Goal: Task Accomplishment & Management: Complete application form

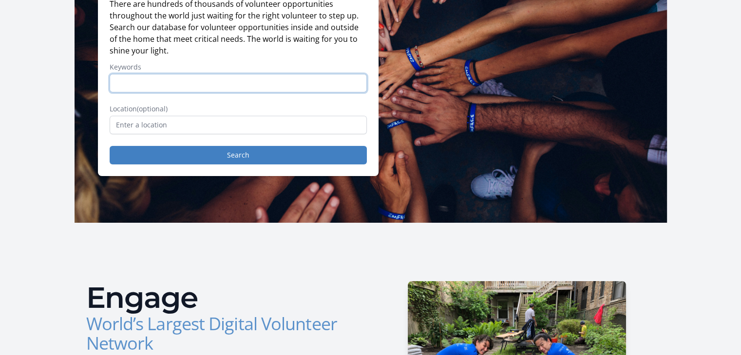
scroll to position [124, 0]
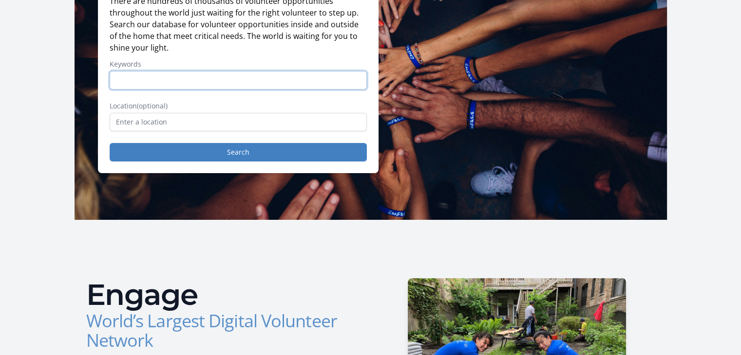
click at [292, 82] on input "Keywords" at bounding box center [238, 80] width 257 height 19
click at [92, 242] on div "Engage World’s Largest Digital Volunteer Network Points of Light Engage pulls v…" at bounding box center [370, 362] width 592 height 284
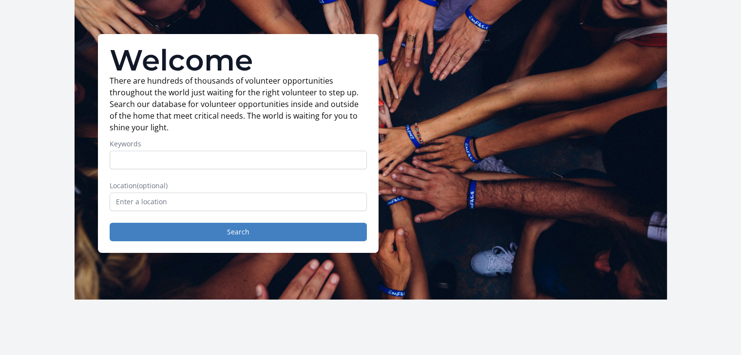
scroll to position [0, 0]
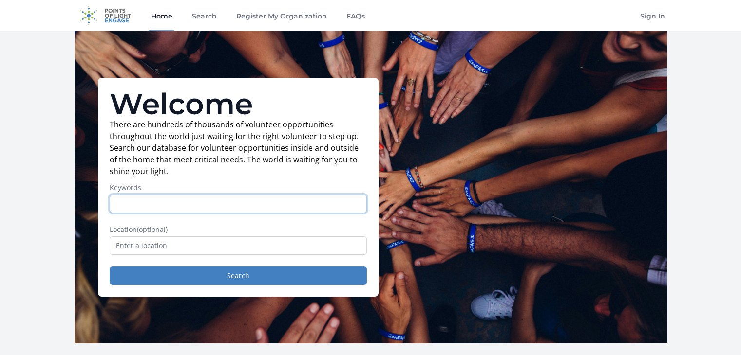
click at [166, 207] on input "Keywords" at bounding box center [238, 204] width 257 height 19
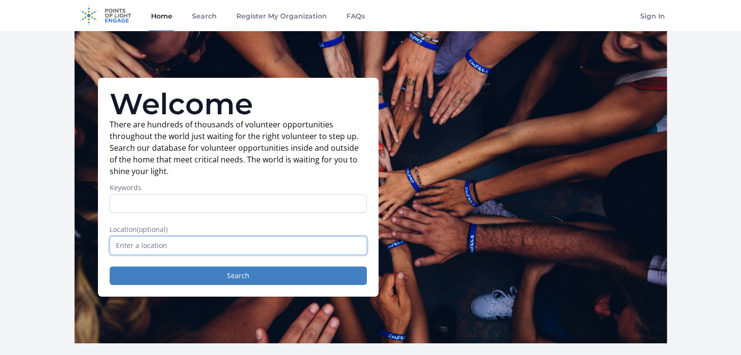
click at [139, 238] on input "text" at bounding box center [238, 246] width 257 height 19
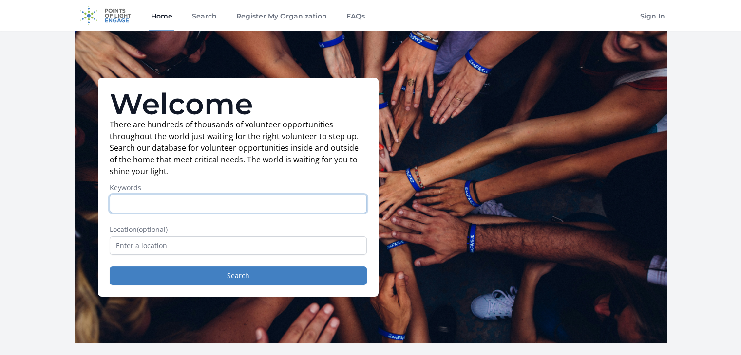
click at [135, 202] on input "Keywords" at bounding box center [238, 204] width 257 height 19
type input "remotely"
click at [110, 267] on button "Search" at bounding box center [238, 276] width 257 height 19
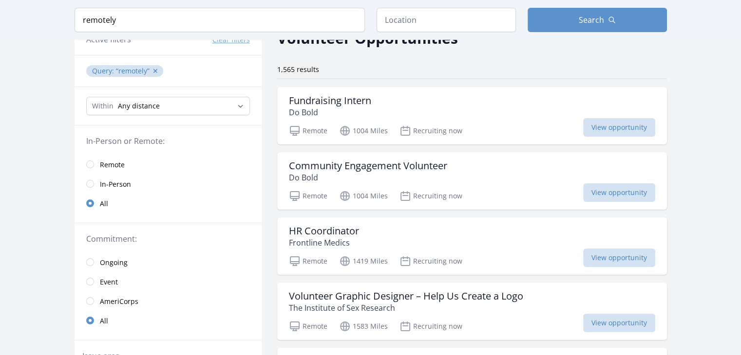
scroll to position [56, 0]
click at [91, 163] on input "radio" at bounding box center [90, 164] width 8 height 8
click at [91, 166] on input "radio" at bounding box center [90, 164] width 8 height 8
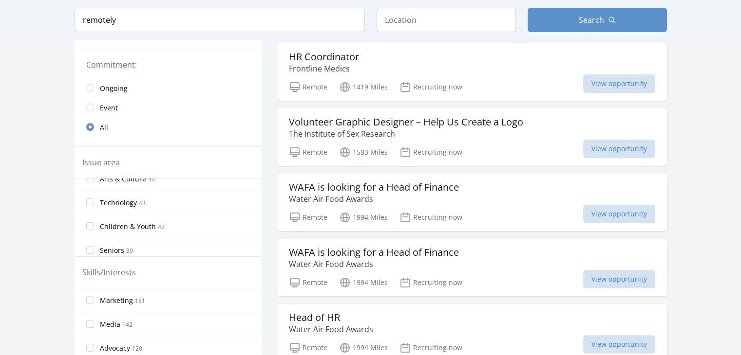
scroll to position [84, 0]
click at [91, 198] on input "Technology 43" at bounding box center [90, 202] width 8 height 8
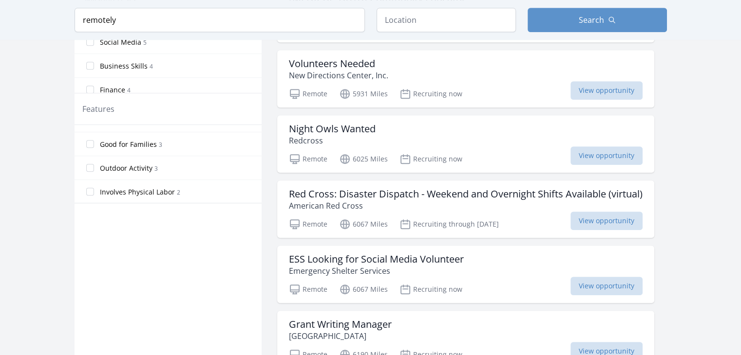
scroll to position [64, 0]
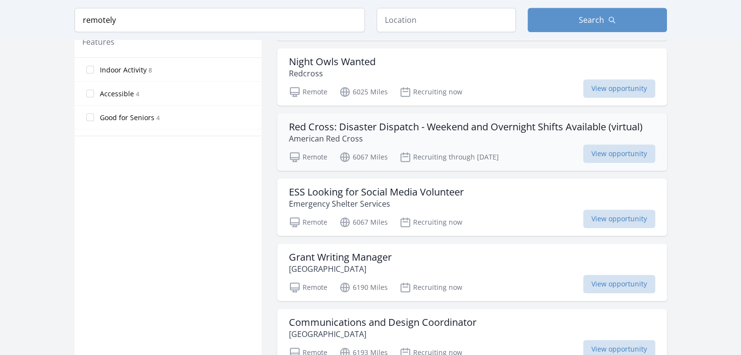
scroll to position [553, 0]
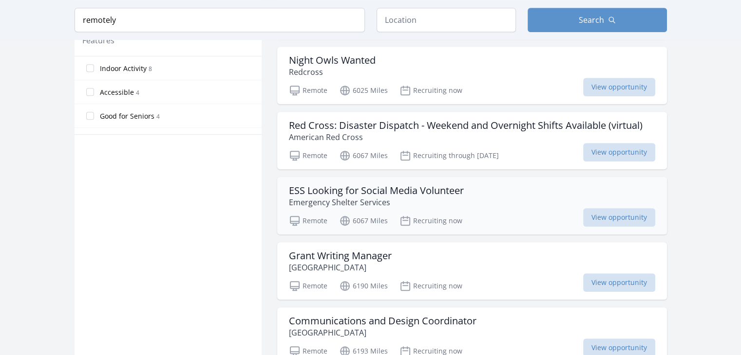
click at [425, 203] on p "Emergency Shelter Services" at bounding box center [376, 203] width 175 height 12
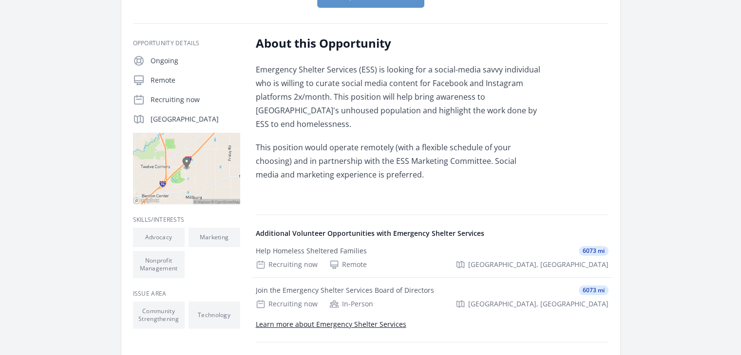
scroll to position [140, 0]
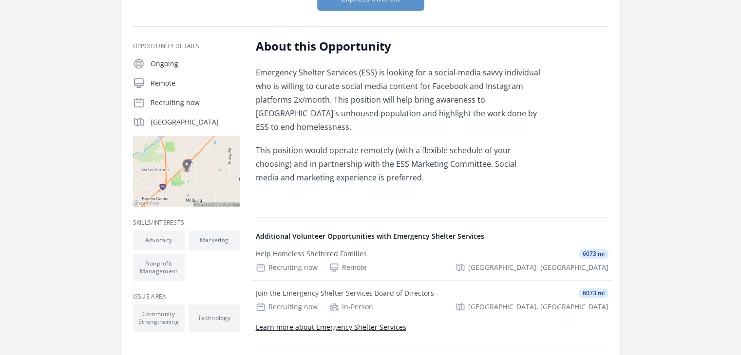
click at [317, 85] on p "Emergency Shelter Services (ESS) is looking for a social-media savvy individual…" at bounding box center [398, 100] width 285 height 68
click at [311, 67] on div at bounding box center [311, 67] width 0 height 0
click at [425, 144] on p "This position would operate remotely (with a flexible schedule of your choosing…" at bounding box center [398, 164] width 285 height 41
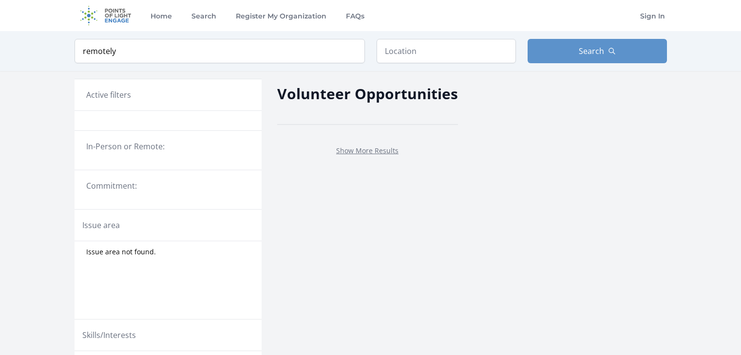
scroll to position [351, 0]
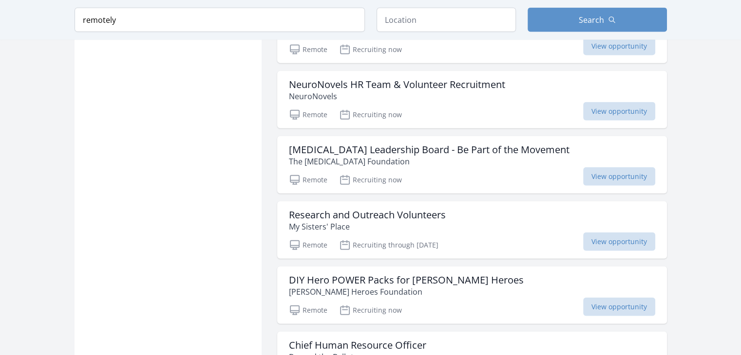
scroll to position [2263, 0]
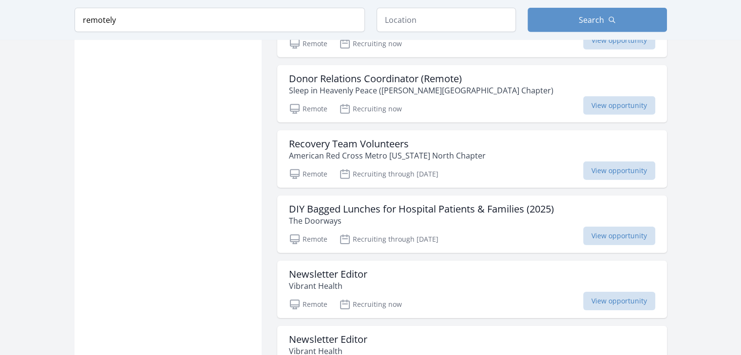
scroll to position [3061, 0]
click at [341, 73] on h3 "Donor Relations Coordinator (Remote)" at bounding box center [421, 79] width 264 height 12
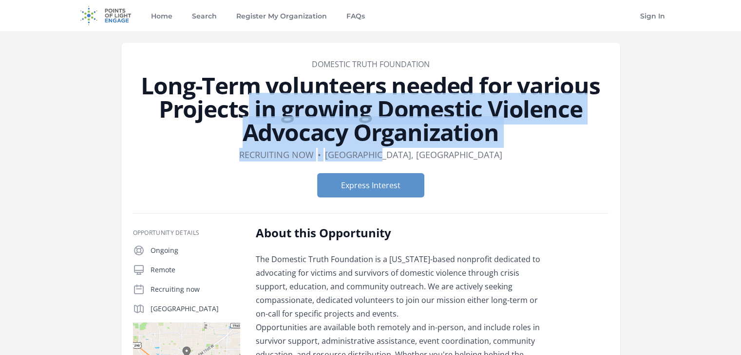
drag, startPoint x: 508, startPoint y: 149, endPoint x: 475, endPoint y: 84, distance: 72.3
click at [475, 84] on header "Organization DOMESTIC TRUTH FOUNDATION Long-Term volunteers needed for various …" at bounding box center [370, 131] width 475 height 147
click at [469, 56] on div at bounding box center [469, 56] width 0 height 0
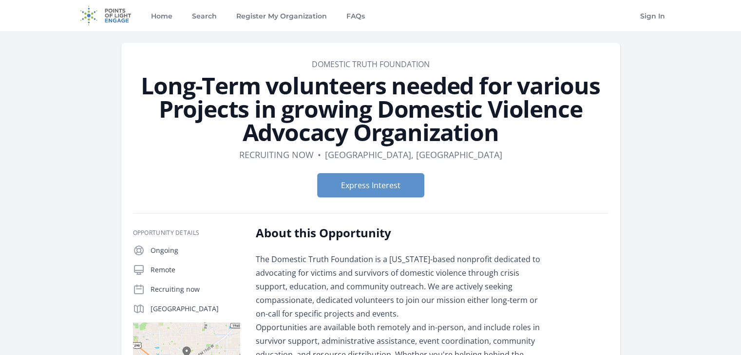
click at [619, 205] on div "Organization DOMESTIC TRUTH FOUNDATION Long-Term volunteers needed for various …" at bounding box center [370, 322] width 592 height 583
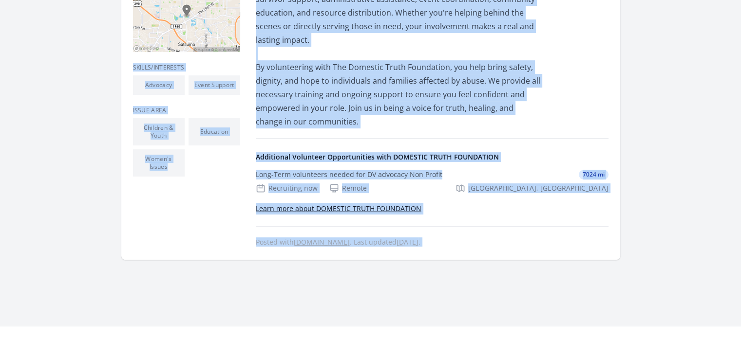
scroll to position [399, 0]
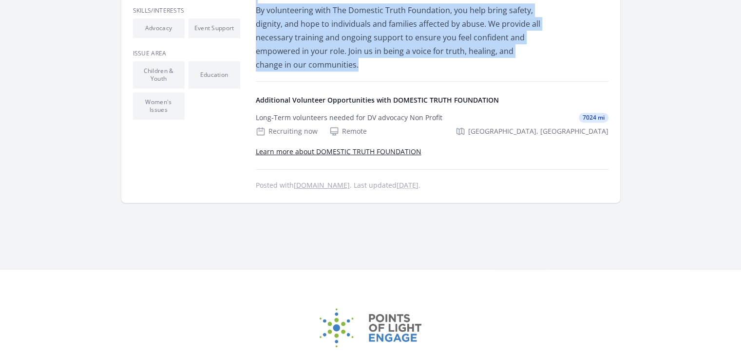
drag, startPoint x: 256, startPoint y: 53, endPoint x: 332, endPoint y: 65, distance: 76.8
copy p "The Domestic Truth Foundation is a [US_STATE]-based nonprofit dedicated to advo…"
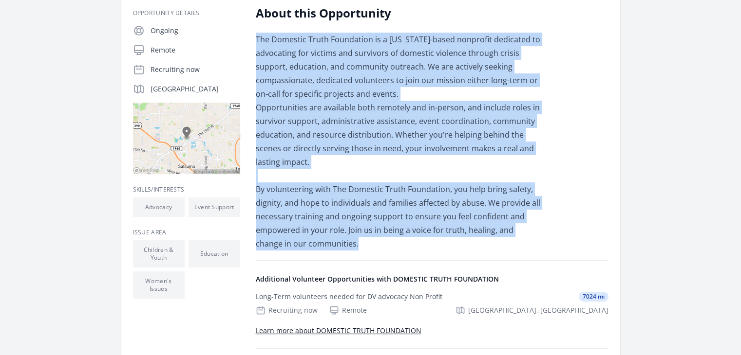
scroll to position [221, 0]
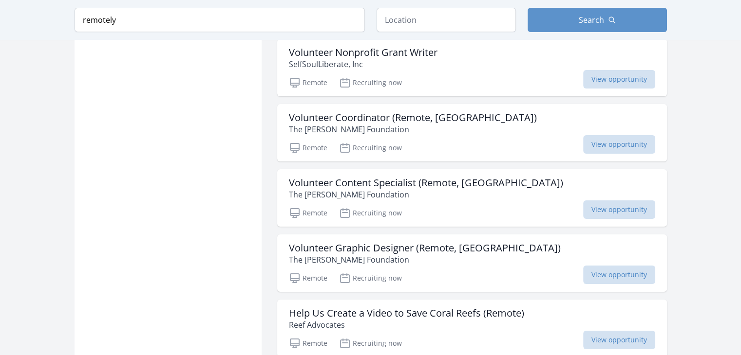
scroll to position [3612, 0]
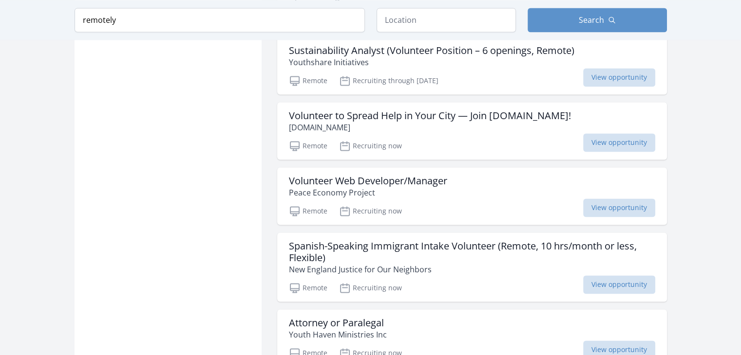
scroll to position [5093, 0]
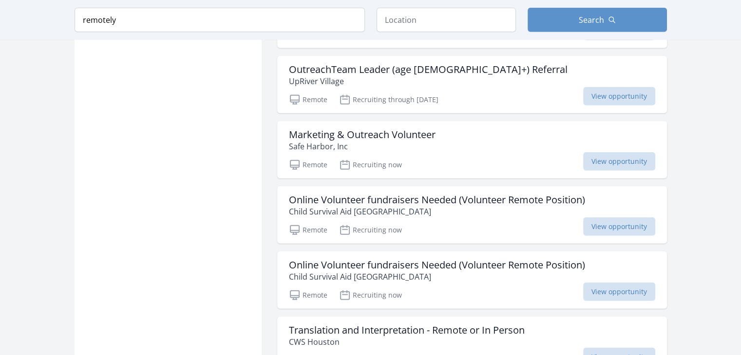
scroll to position [6325, 0]
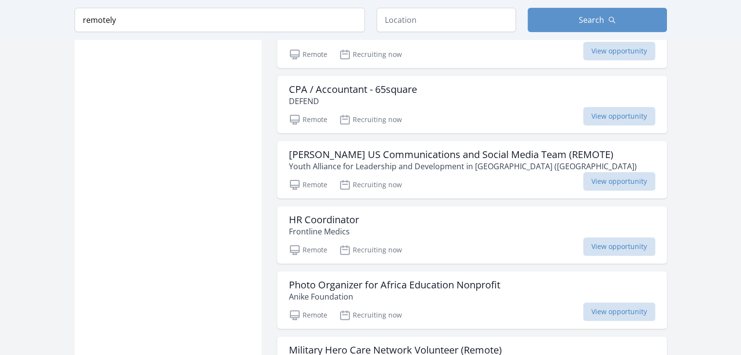
scroll to position [7674, 0]
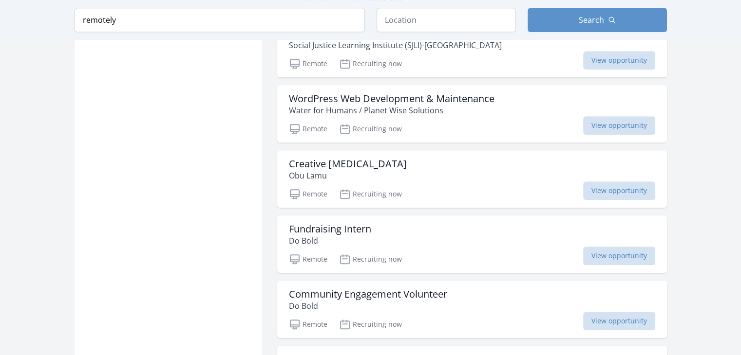
scroll to position [8255, 0]
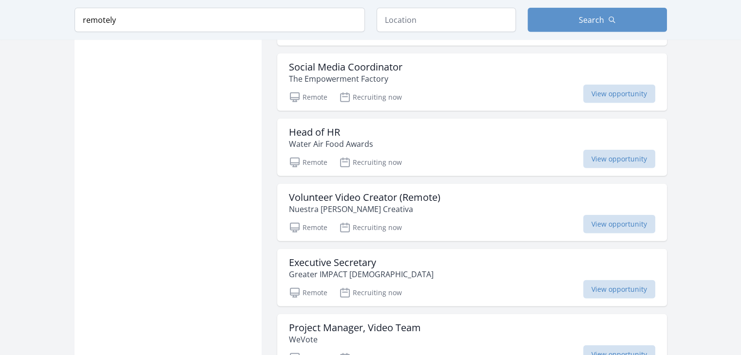
scroll to position [9853, 0]
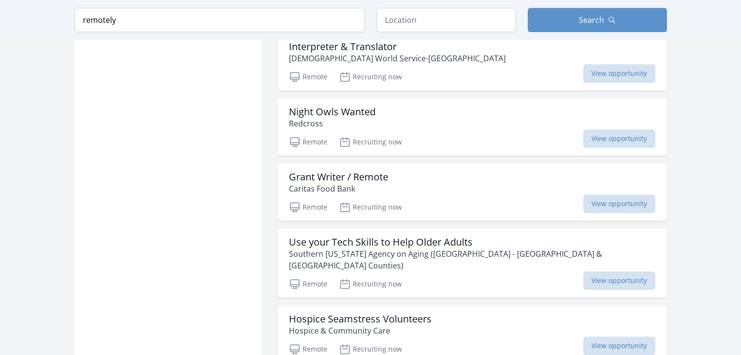
scroll to position [11671, 0]
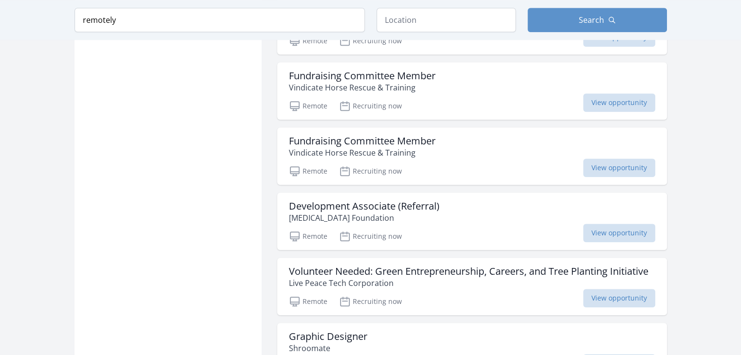
scroll to position [12275, 0]
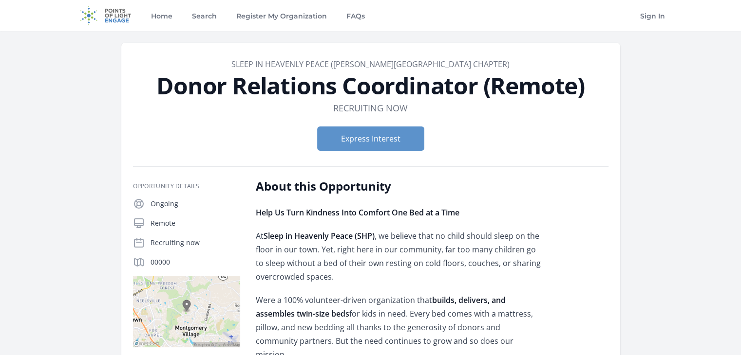
click at [395, 89] on h1 "Donor Relations Coordinator (Remote)" at bounding box center [370, 85] width 475 height 23
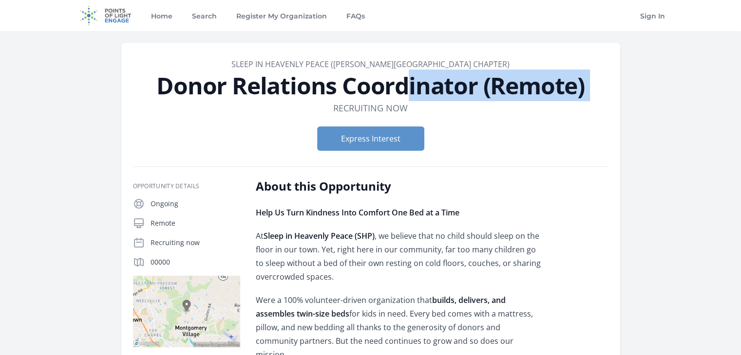
click at [395, 89] on h1 "Donor Relations Coordinator (Remote)" at bounding box center [370, 85] width 475 height 23
click at [389, 102] on div at bounding box center [389, 102] width 0 height 0
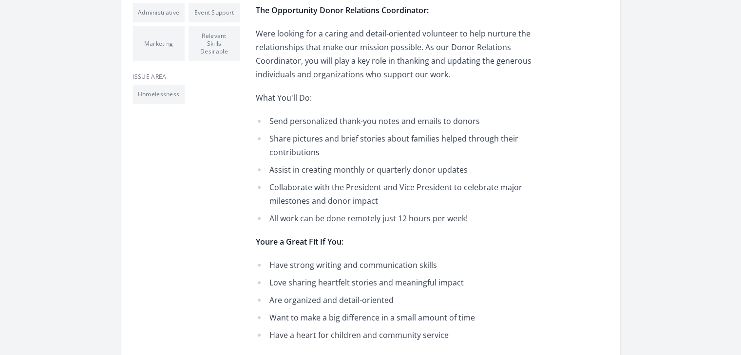
scroll to position [368, 0]
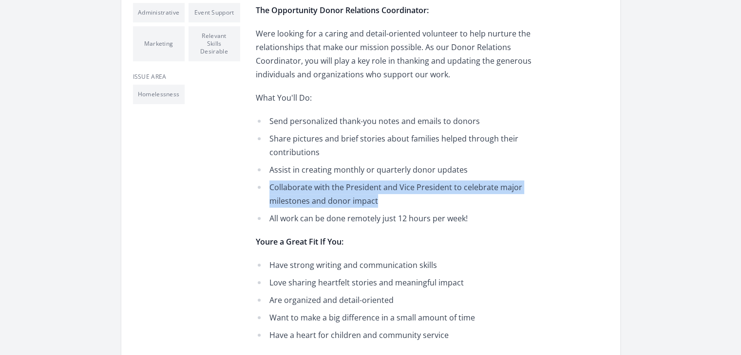
drag, startPoint x: 382, startPoint y: 187, endPoint x: 264, endPoint y: 173, distance: 118.6
click at [264, 181] on li "Collaborate with the President and Vice President to celebrate major milestones…" at bounding box center [398, 194] width 285 height 27
click at [258, 155] on div at bounding box center [258, 155] width 0 height 0
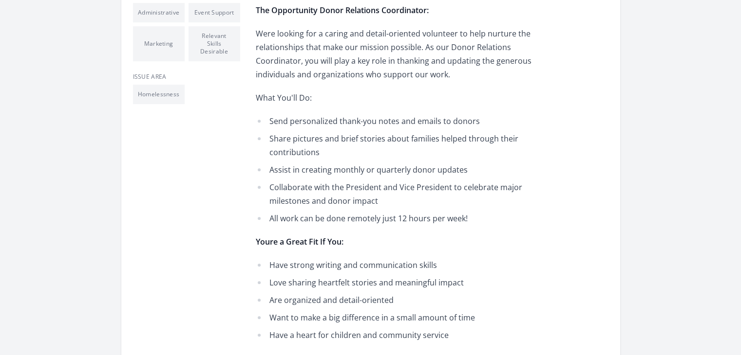
click at [241, 205] on div "Opportunity Details Ongoing Remote Recruiting now 00000 At What You'll Do:" at bounding box center [370, 320] width 475 height 1018
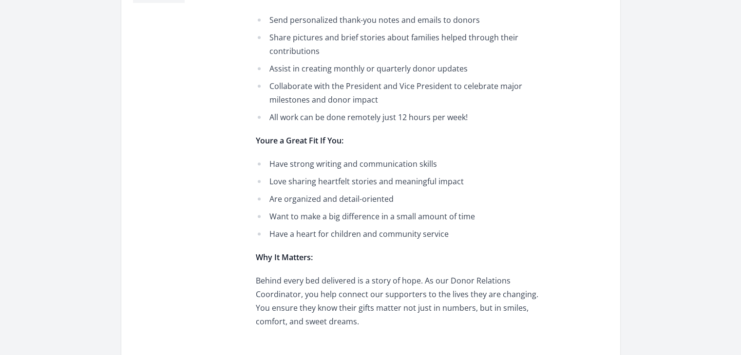
scroll to position [470, 0]
click at [241, 205] on div "Opportunity Details Ongoing Remote Recruiting now 00000 At What You'll Do:" at bounding box center [370, 217] width 475 height 1018
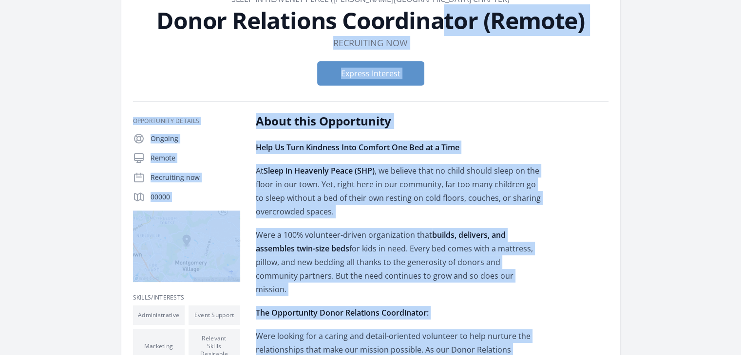
scroll to position [64, 0]
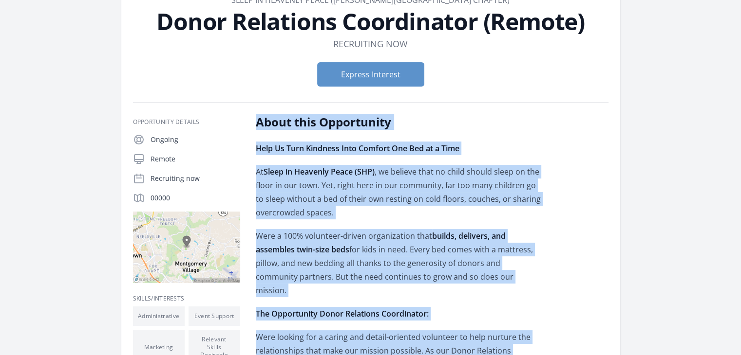
drag, startPoint x: 366, startPoint y: 237, endPoint x: 253, endPoint y: 124, distance: 160.1
copy div "About this Opportunity Help Us Turn Kindness Into Comfort One Bed at a Time At …"
click at [514, 146] on p "Help Us Turn Kindness Into Comfort One Bed at a Time" at bounding box center [398, 149] width 285 height 14
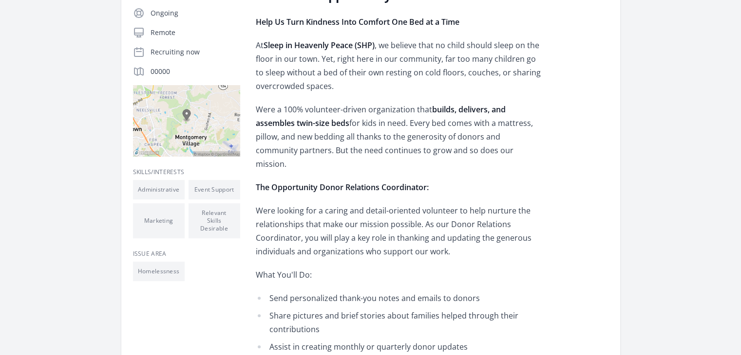
scroll to position [195, 0]
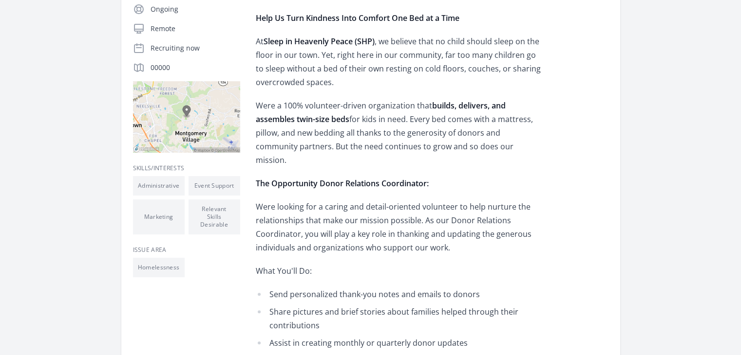
click at [185, 111] on img at bounding box center [186, 117] width 107 height 72
click at [194, 114] on img at bounding box center [186, 117] width 107 height 72
drag, startPoint x: 194, startPoint y: 114, endPoint x: 191, endPoint y: 135, distance: 21.6
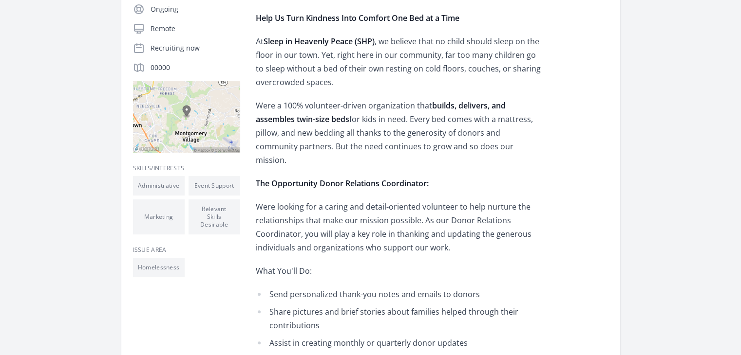
click at [191, 135] on img at bounding box center [186, 117] width 107 height 72
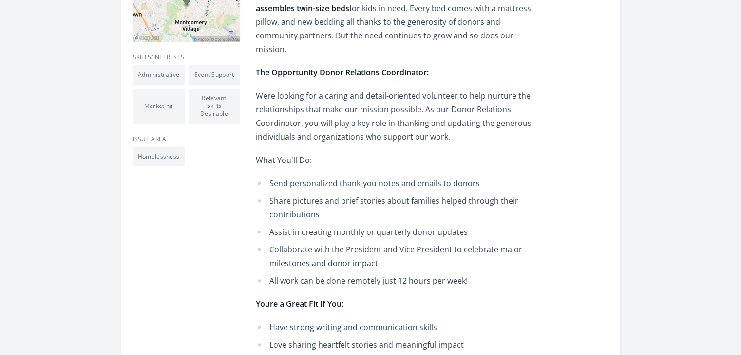
scroll to position [305, 0]
drag, startPoint x: 169, startPoint y: 146, endPoint x: 129, endPoint y: 143, distance: 40.6
click at [129, 143] on article "Organization Sleep in Heavenly Peace (Montgomery Village Chapter) Donor Relatio…" at bounding box center [370, 320] width 499 height 1165
click at [123, 130] on div at bounding box center [123, 130] width 0 height 0
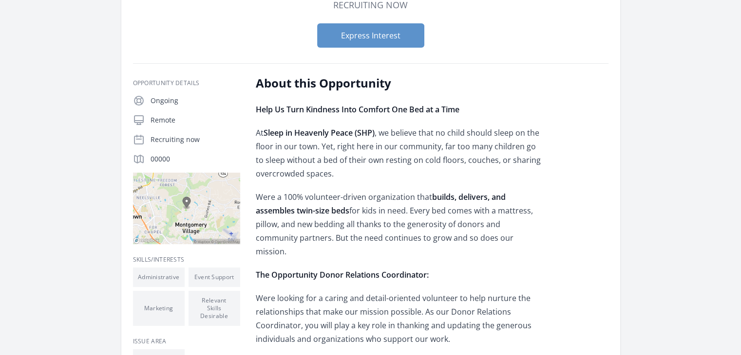
scroll to position [0, 0]
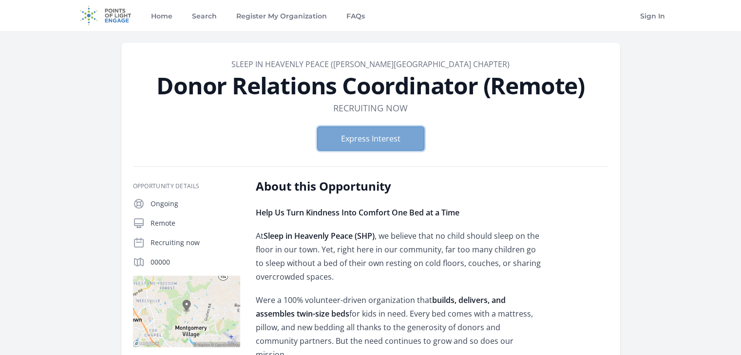
click at [388, 135] on button "Express Interest" at bounding box center [370, 139] width 107 height 24
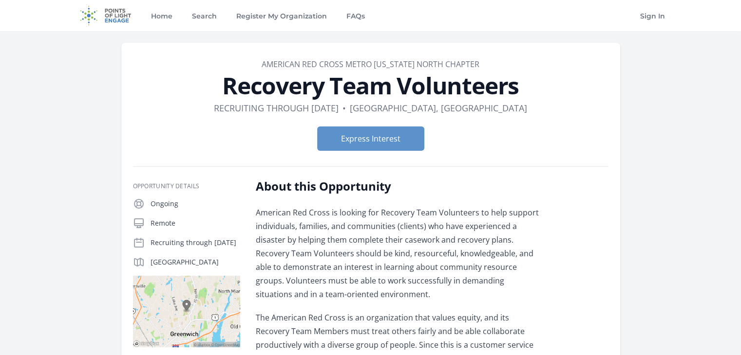
click at [341, 84] on h1 "Recovery Team Volunteers" at bounding box center [370, 85] width 475 height 23
click at [334, 56] on div at bounding box center [334, 56] width 0 height 0
click at [211, 112] on dl "Duration Recruiting through Sep 30th • Location Greenwich, CT" at bounding box center [370, 108] width 475 height 14
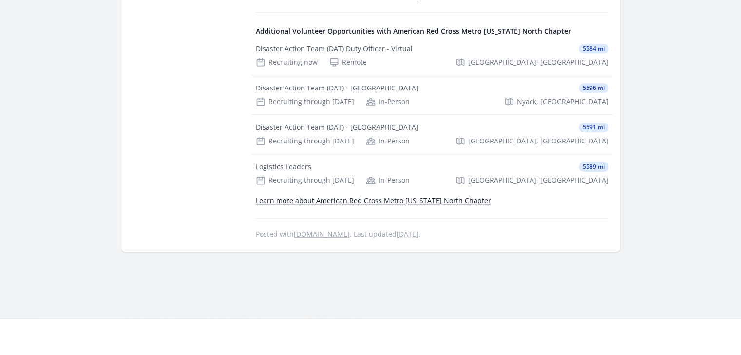
scroll to position [542, 0]
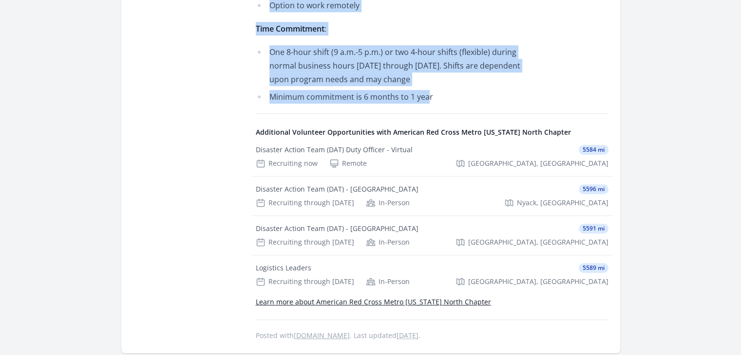
drag, startPoint x: 252, startPoint y: 178, endPoint x: 427, endPoint y: 101, distance: 191.4
copy div "About this Opportunity American Red Cross is looking for Recovery Team Voluntee…"
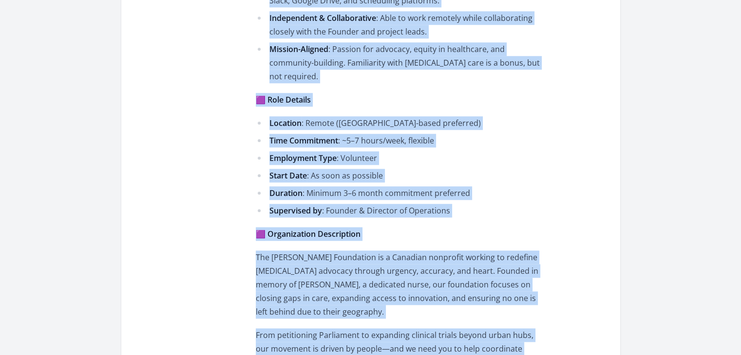
scroll to position [1125, 0]
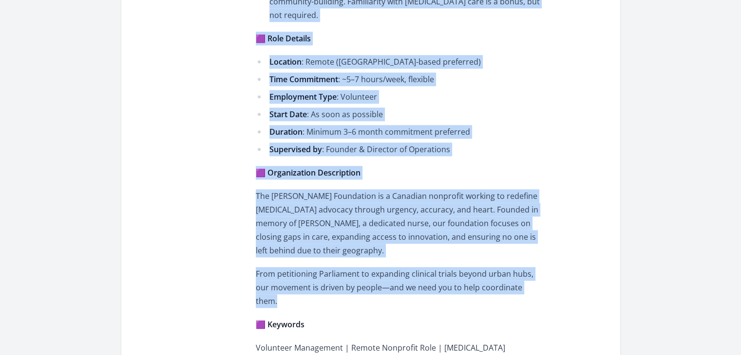
drag, startPoint x: 248, startPoint y: 158, endPoint x: 565, endPoint y: 220, distance: 322.9
copy div "Lorem ipsu Dolorsitame Cons adi Elits do Eiu Tempori: Utlaboree Doloremagna Al …"
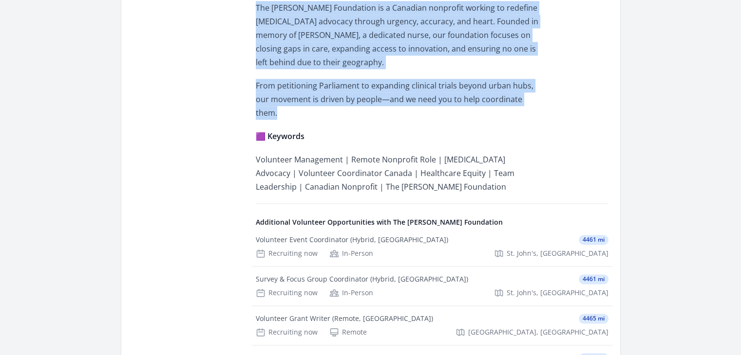
scroll to position [1315, 0]
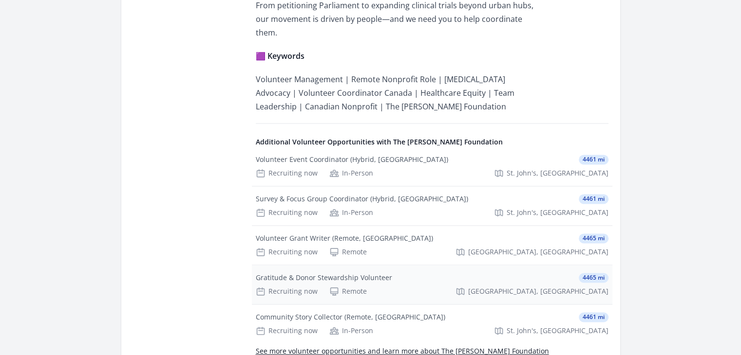
scroll to position [1397, 0]
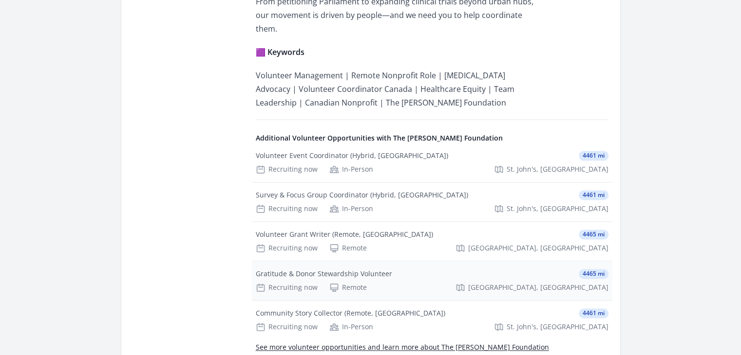
click at [316, 269] on div "Gratitude & Donor Stewardship Volunteer" at bounding box center [324, 274] width 136 height 10
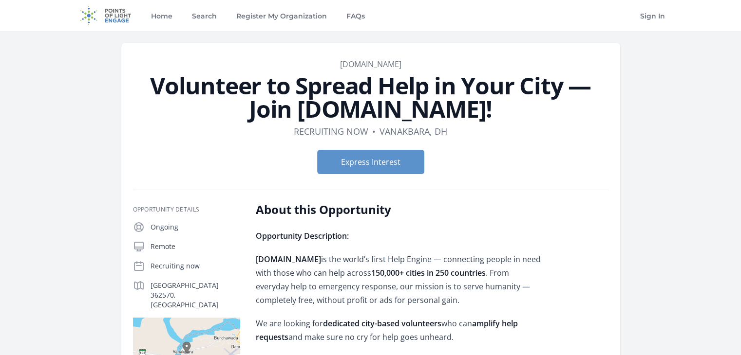
click at [404, 100] on h1 "Volunteer to Spread Help in Your City — Join CityHelpBook.com!" at bounding box center [370, 97] width 475 height 47
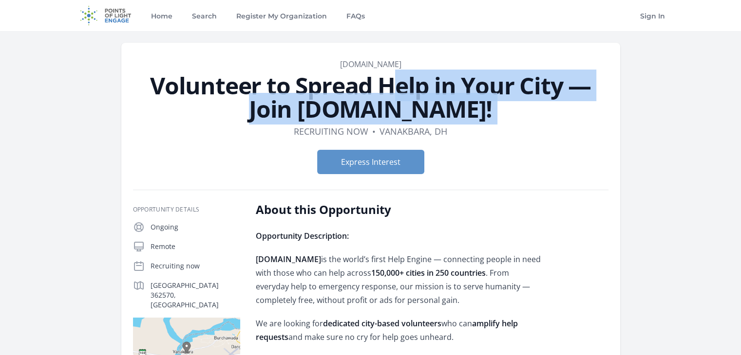
click at [404, 100] on h1 "Volunteer to Spread Help in Your City — Join CityHelpBook.com!" at bounding box center [370, 97] width 475 height 47
click at [397, 126] on div at bounding box center [397, 126] width 0 height 0
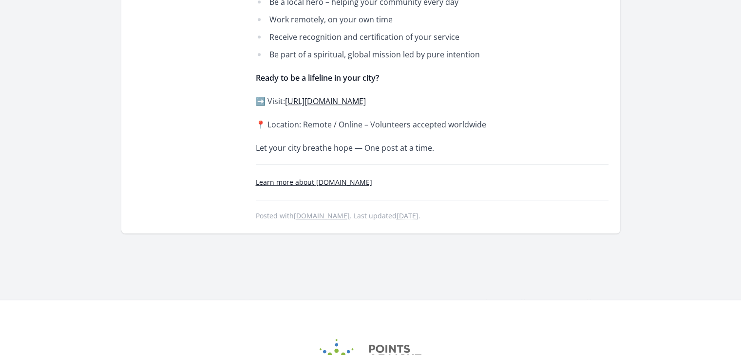
scroll to position [403, 0]
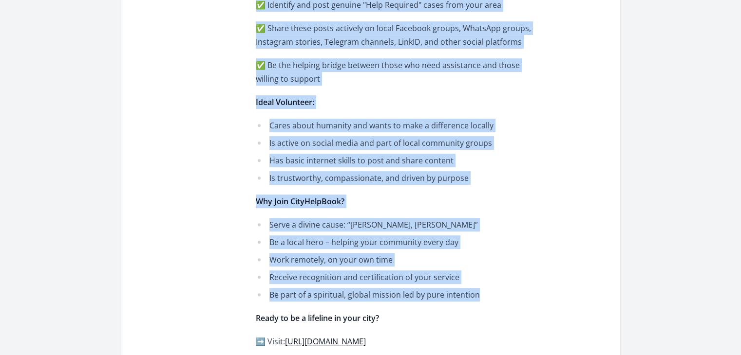
drag, startPoint x: 248, startPoint y: 41, endPoint x: 474, endPoint y: 298, distance: 342.2
click at [474, 298] on div "Opportunity Details Ongoing Remote Recruiting now Vanakbara Road, Vanakbara, DH…" at bounding box center [370, 130] width 475 height 663
copy div "CityHelpBook.com is the world’s first Help Engine — connecting people in need w…"
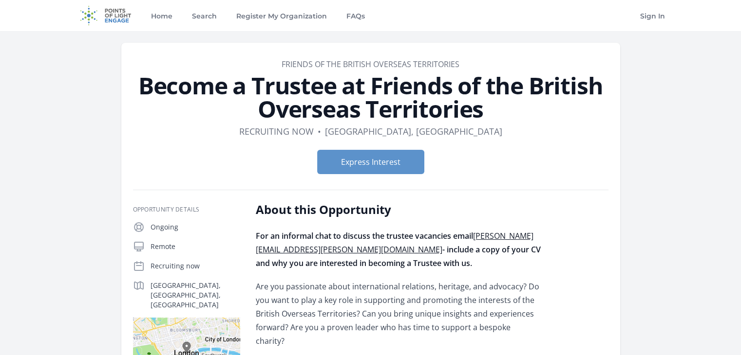
click at [449, 87] on h1 "Become a Trustee at Friends of the British Overseas Territories" at bounding box center [370, 97] width 475 height 47
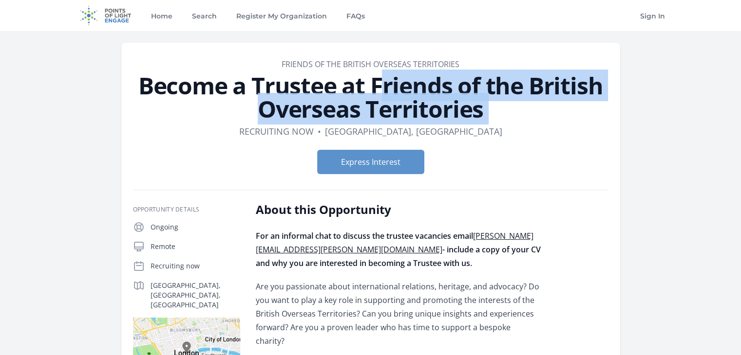
click at [449, 87] on h1 "Become a Trustee at Friends of the British Overseas Territories" at bounding box center [370, 97] width 475 height 47
click at [443, 56] on div at bounding box center [443, 56] width 0 height 0
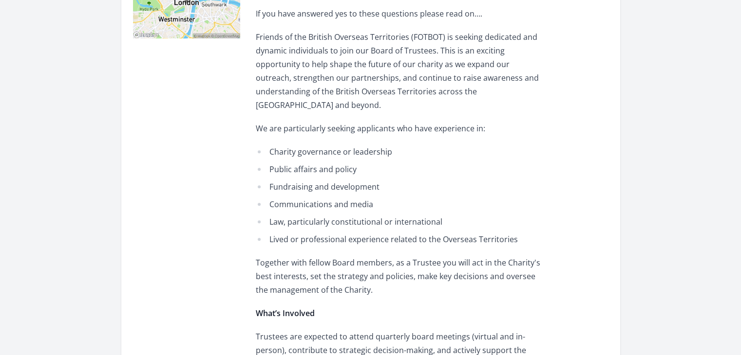
scroll to position [454, 0]
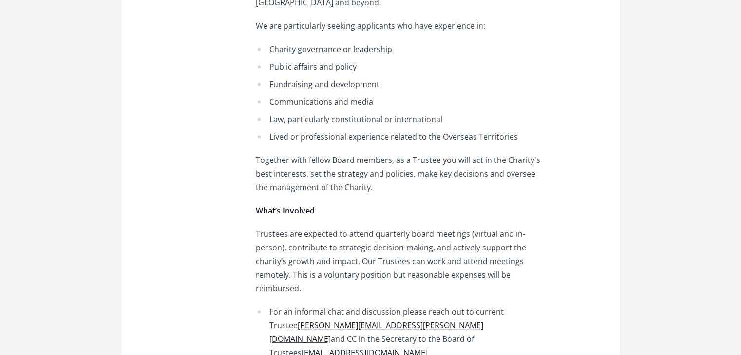
drag, startPoint x: 247, startPoint y: 116, endPoint x: 417, endPoint y: 180, distance: 181.3
click at [417, 180] on div "Opportunity Details Ongoing Remote Recruiting now [GEOGRAPHIC_DATA], [GEOGRAPHI…" at bounding box center [370, 163] width 475 height 831
click at [417, 204] on p "What’s Involved" at bounding box center [398, 211] width 285 height 14
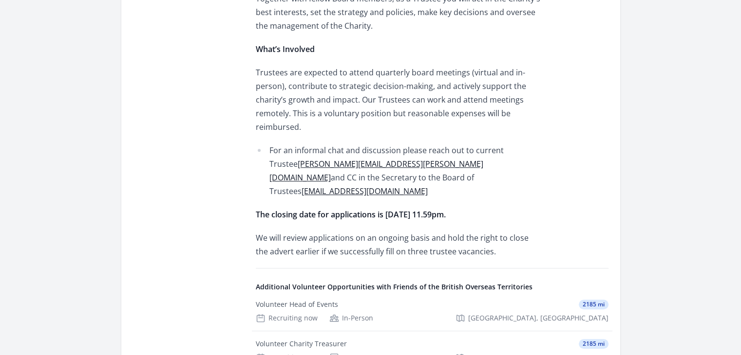
scroll to position [634, 0]
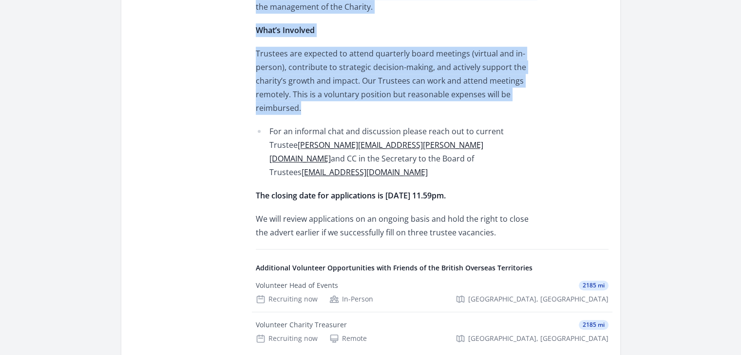
drag, startPoint x: 254, startPoint y: 73, endPoint x: 306, endPoint y: 74, distance: 51.6
copy div "For an informal chat to discuss the trustee vacancies email philip.smith@fotbot…"
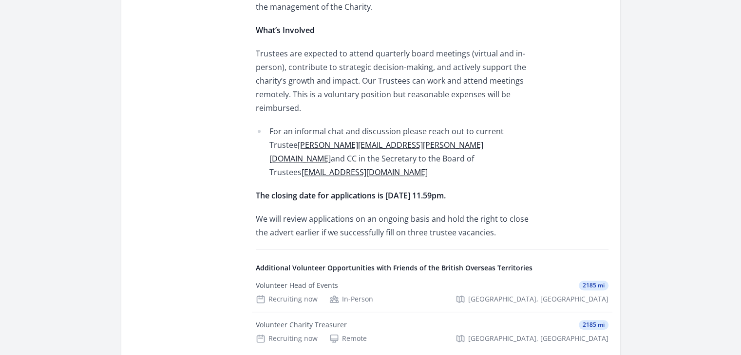
click at [540, 189] on p "The closing date for applications is Tuesday 30th September 2025 at 11.59pm." at bounding box center [398, 196] width 285 height 14
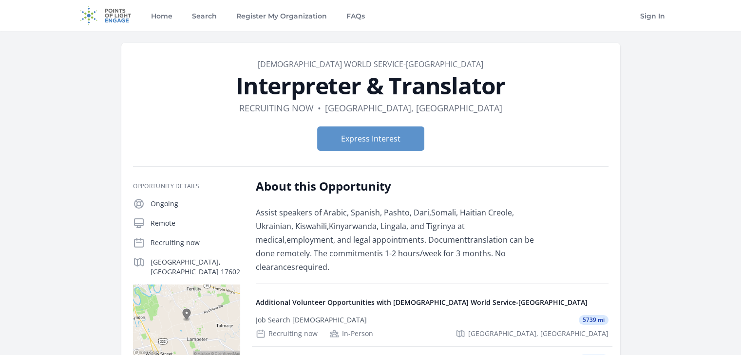
click at [446, 86] on h1 "Interpreter & Translator" at bounding box center [370, 85] width 475 height 23
click at [440, 56] on div at bounding box center [440, 56] width 0 height 0
click at [598, 145] on form "Express Interest" at bounding box center [370, 139] width 475 height 24
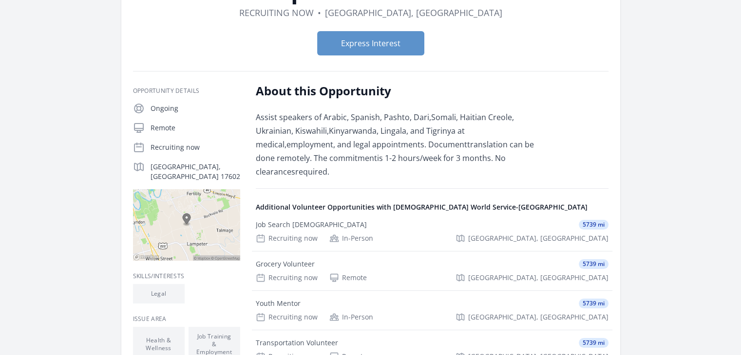
scroll to position [96, 0]
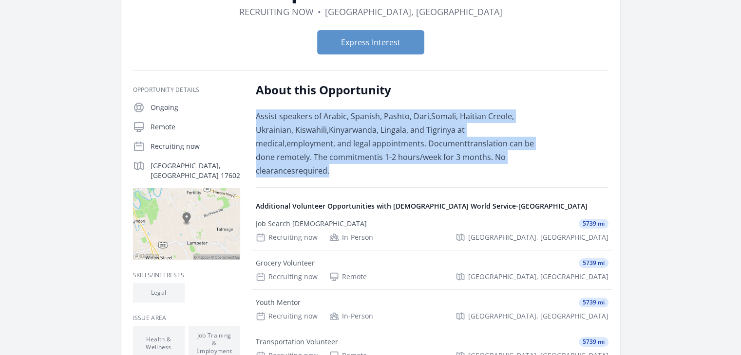
drag, startPoint x: 257, startPoint y: 112, endPoint x: 507, endPoint y: 156, distance: 254.1
click at [507, 156] on p "Assist speakers of Arabic, Spanish, Pashto, Dari,Somali, Haitian Creole, Ukrain…" at bounding box center [398, 144] width 285 height 68
click at [504, 142] on p "Assist speakers of Arabic, Spanish, Pashto, Dari,Somali, Haitian Creole, Ukrain…" at bounding box center [398, 144] width 285 height 68
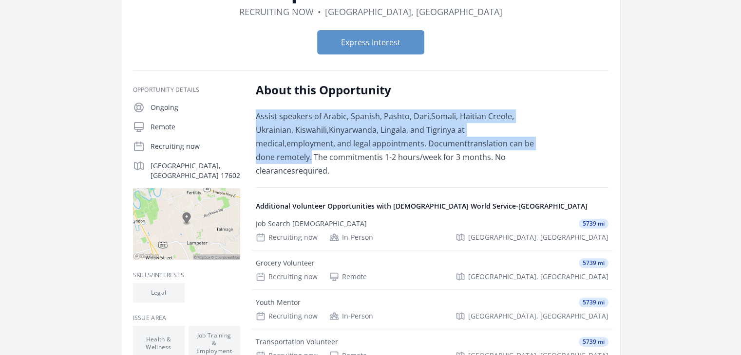
drag, startPoint x: 504, startPoint y: 144, endPoint x: 257, endPoint y: 104, distance: 250.5
click at [257, 104] on div "About this Opportunity Assist speakers of Arabic, Spanish, Pashto, Dari,Somali,…" at bounding box center [398, 129] width 285 height 95
click at [251, 97] on div at bounding box center [251, 97] width 0 height 0
click at [633, 115] on div "Organization Church World Service-Lancaster Interpreter & Translator Duration R…" at bounding box center [370, 213] width 592 height 556
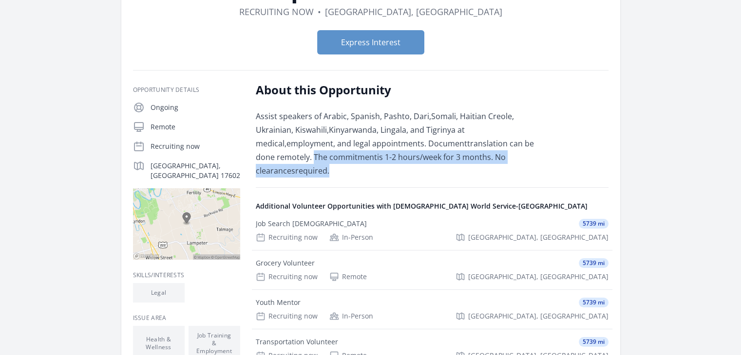
drag, startPoint x: 509, startPoint y: 141, endPoint x: 516, endPoint y: 151, distance: 12.6
click at [516, 151] on p "Assist speakers of Arabic, Spanish, Pashto, Dari,Somali, Haitian Creole, Ukrain…" at bounding box center [398, 144] width 285 height 68
click at [510, 163] on div at bounding box center [510, 163] width 0 height 0
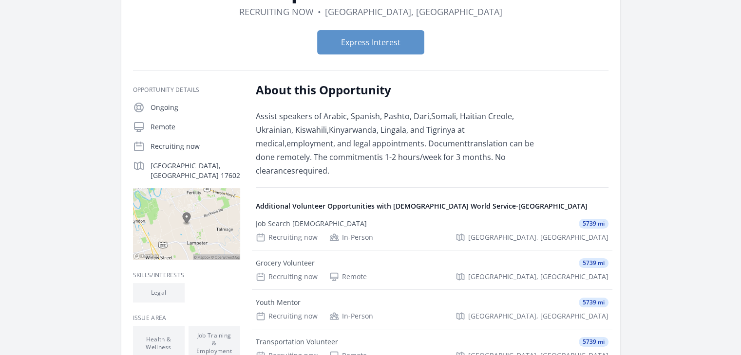
click at [690, 165] on main "Organization Church World Service-Lancaster Interpreter & Translator Duration R…" at bounding box center [370, 240] width 741 height 610
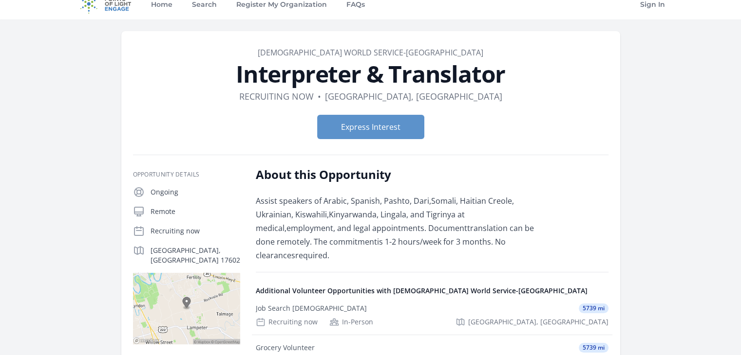
scroll to position [0, 0]
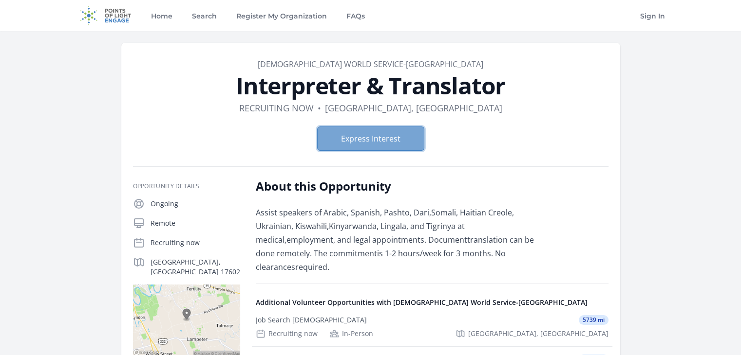
click at [409, 141] on button "Express Interest" at bounding box center [370, 139] width 107 height 24
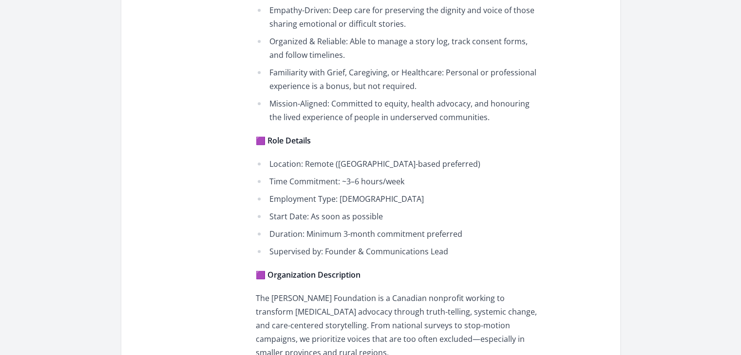
scroll to position [967, 0]
drag, startPoint x: 336, startPoint y: 137, endPoint x: 427, endPoint y: 137, distance: 90.1
click at [427, 158] on li "Location: Remote ([GEOGRAPHIC_DATA]-based preferred)" at bounding box center [398, 165] width 285 height 14
click at [448, 228] on li "Duration: Minimum 3-month commitment preferred" at bounding box center [398, 235] width 285 height 14
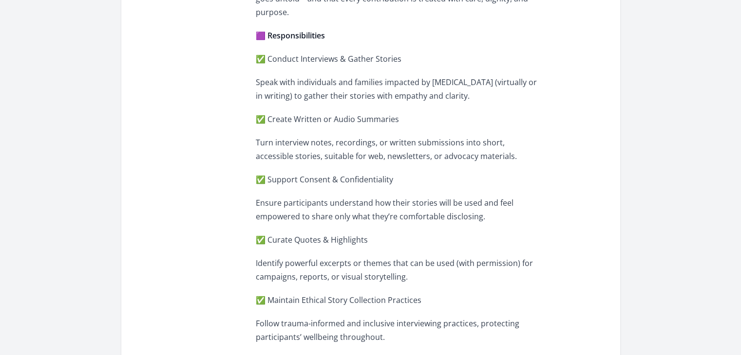
scroll to position [0, 0]
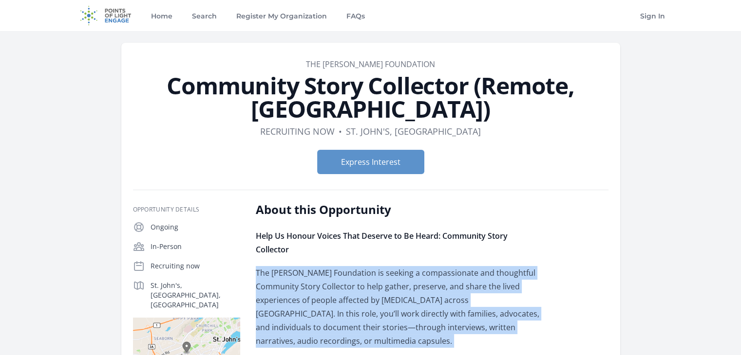
drag, startPoint x: 344, startPoint y: 185, endPoint x: 255, endPoint y: 254, distance: 113.2
copy div "Lor Ipsumdo Sitame Consectetu ad elitsed d eiusmodtempor inc utlaboreet Dolorem…"
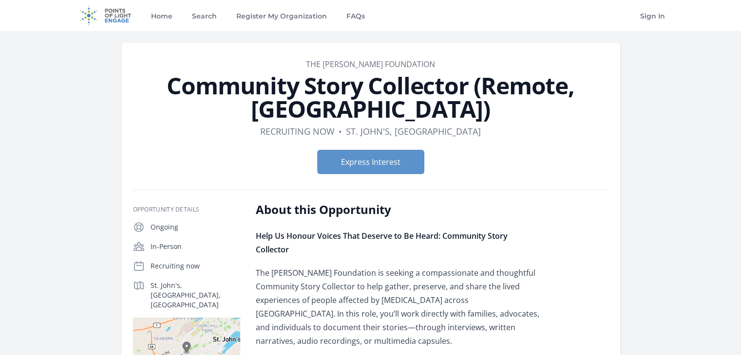
click at [555, 176] on div "Express Interest" at bounding box center [370, 162] width 475 height 40
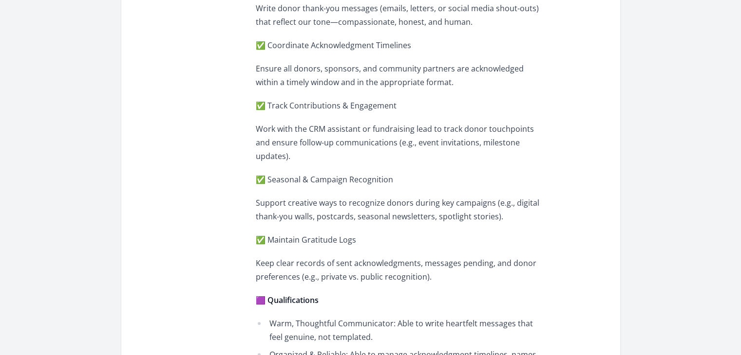
scroll to position [570, 0]
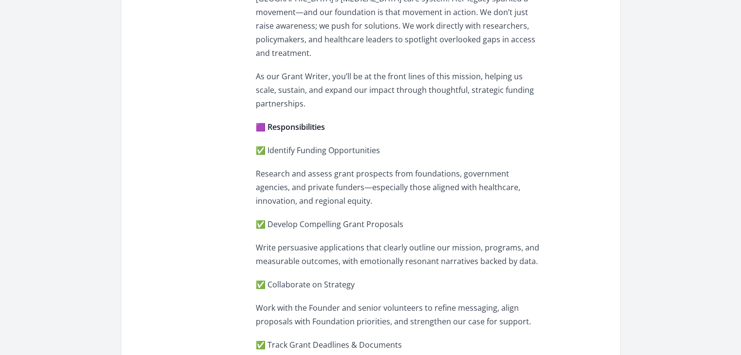
scroll to position [463, 0]
click at [417, 70] on p "As our Grant Writer, you’ll be at the front lines of this mission, helping us s…" at bounding box center [398, 90] width 285 height 41
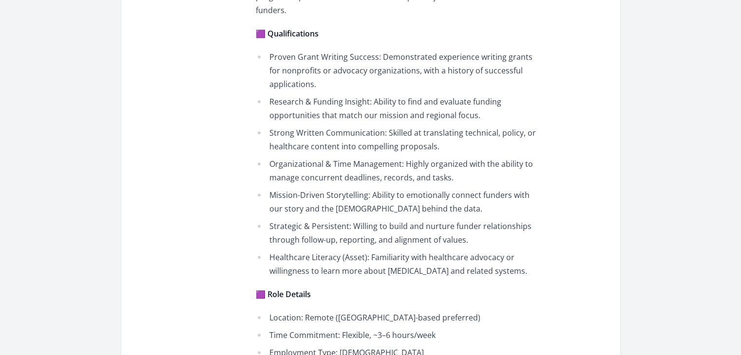
scroll to position [909, 0]
